Goal: Transaction & Acquisition: Purchase product/service

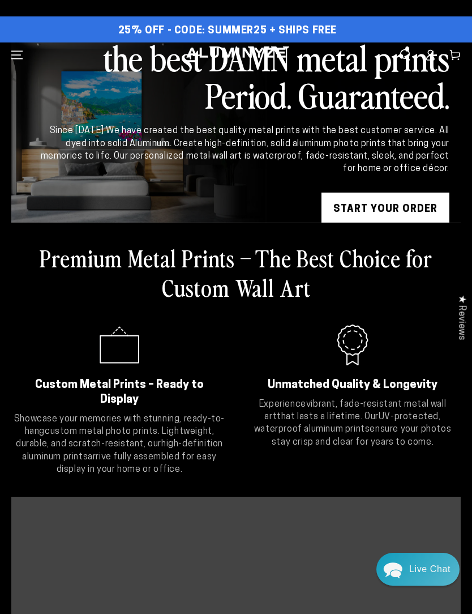
click at [403, 210] on link "START YOUR Order" at bounding box center [386, 209] width 128 height 34
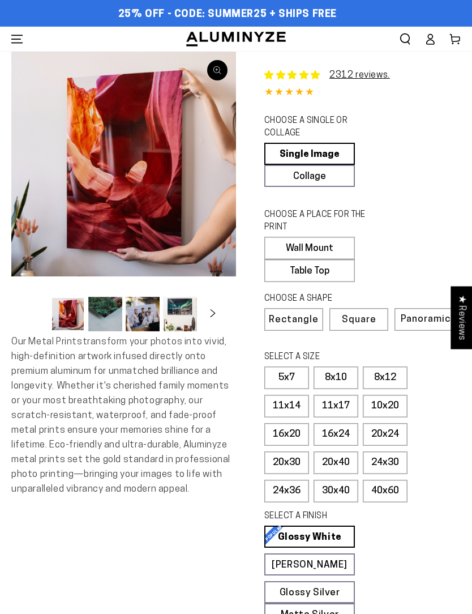
select select "**********"
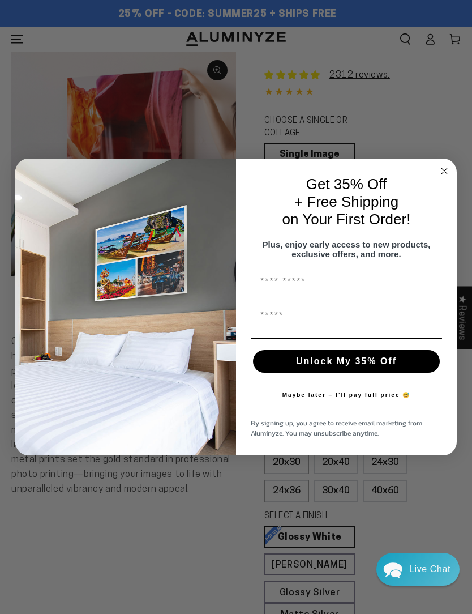
click at [443, 168] on circle "Close dialog" at bounding box center [444, 171] width 13 height 13
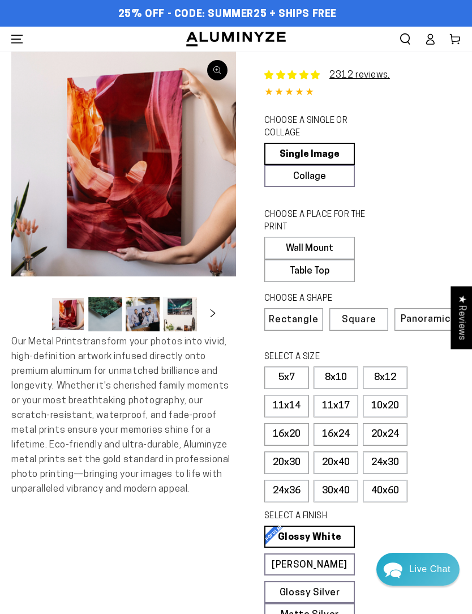
click at [335, 276] on label "Table Top" at bounding box center [309, 270] width 91 height 23
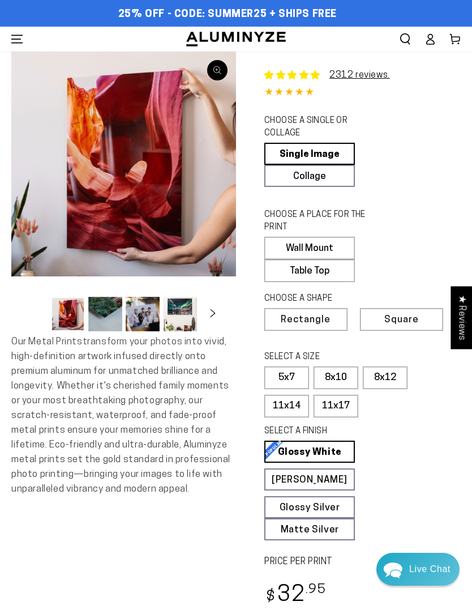
click at [336, 375] on label "8x10" at bounding box center [336, 377] width 45 height 23
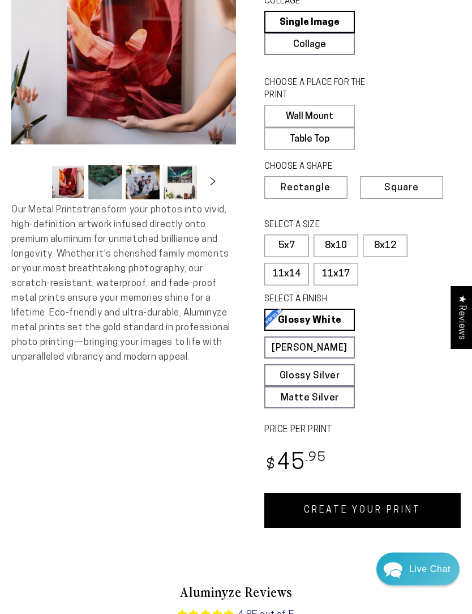
scroll to position [131, 0]
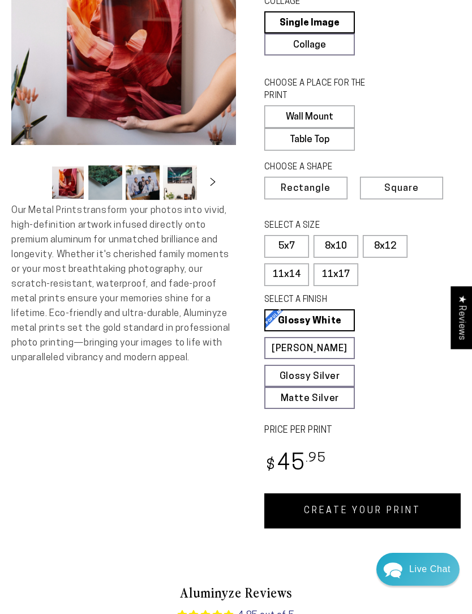
click at [372, 511] on link "CREATE YOUR PRINT" at bounding box center [362, 510] width 196 height 35
